Goal: Transaction & Acquisition: Purchase product/service

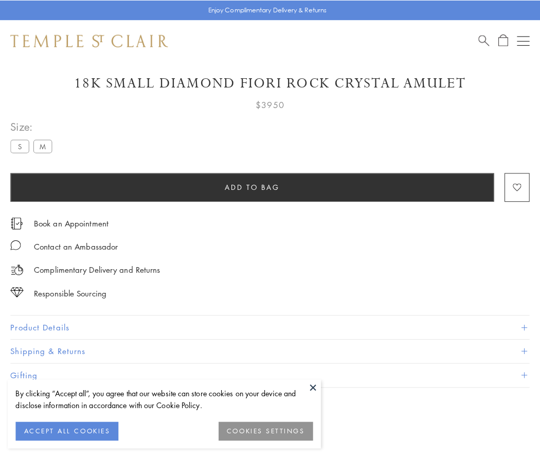
scroll to position [25, 0]
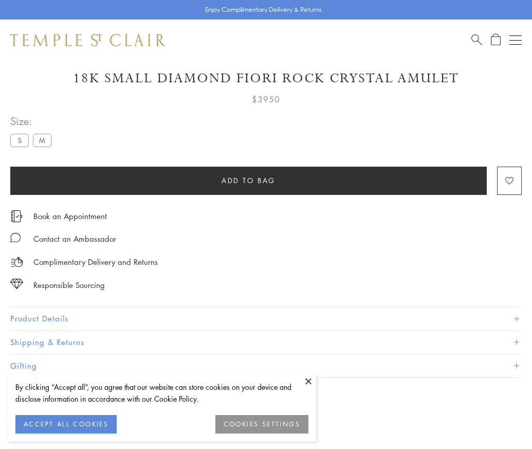
click at [248, 180] on span "Add to bag" at bounding box center [249, 180] width 54 height 11
